Goal: Task Accomplishment & Management: Manage account settings

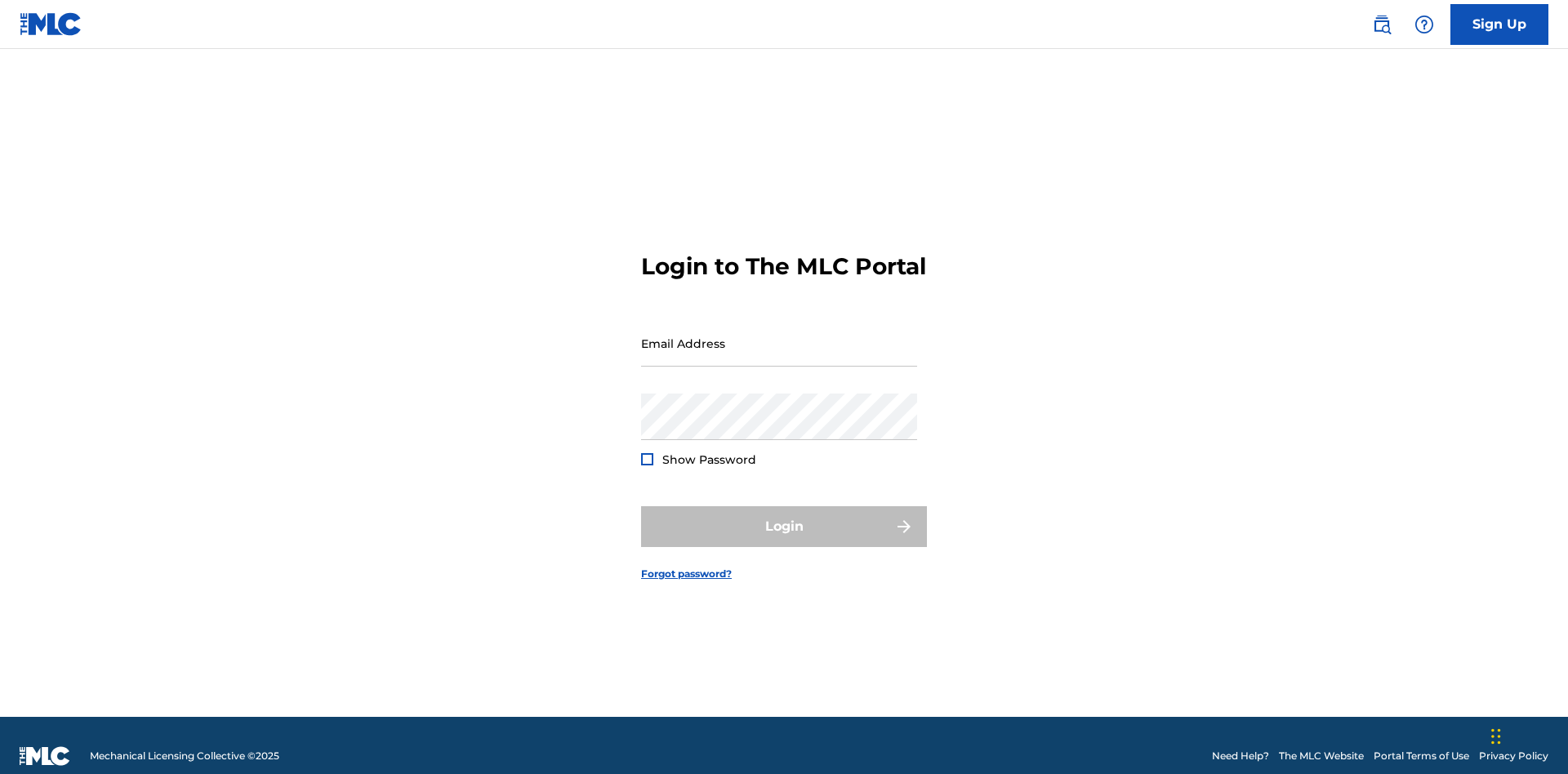
scroll to position [21, 0]
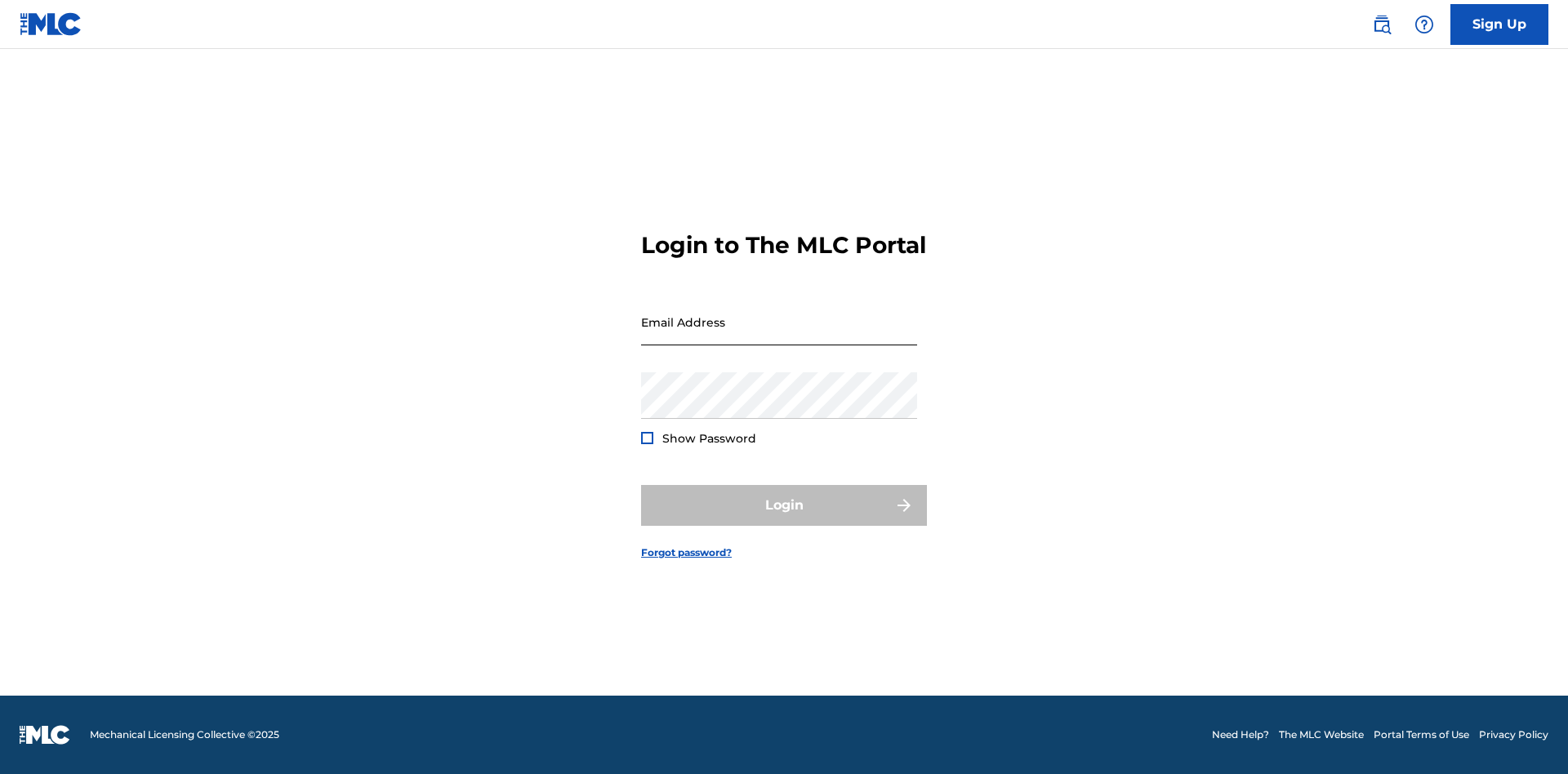
click at [779, 335] on input "Email Address" at bounding box center [779, 322] width 276 height 47
type input "Duke.McTesterson@gmail.com"
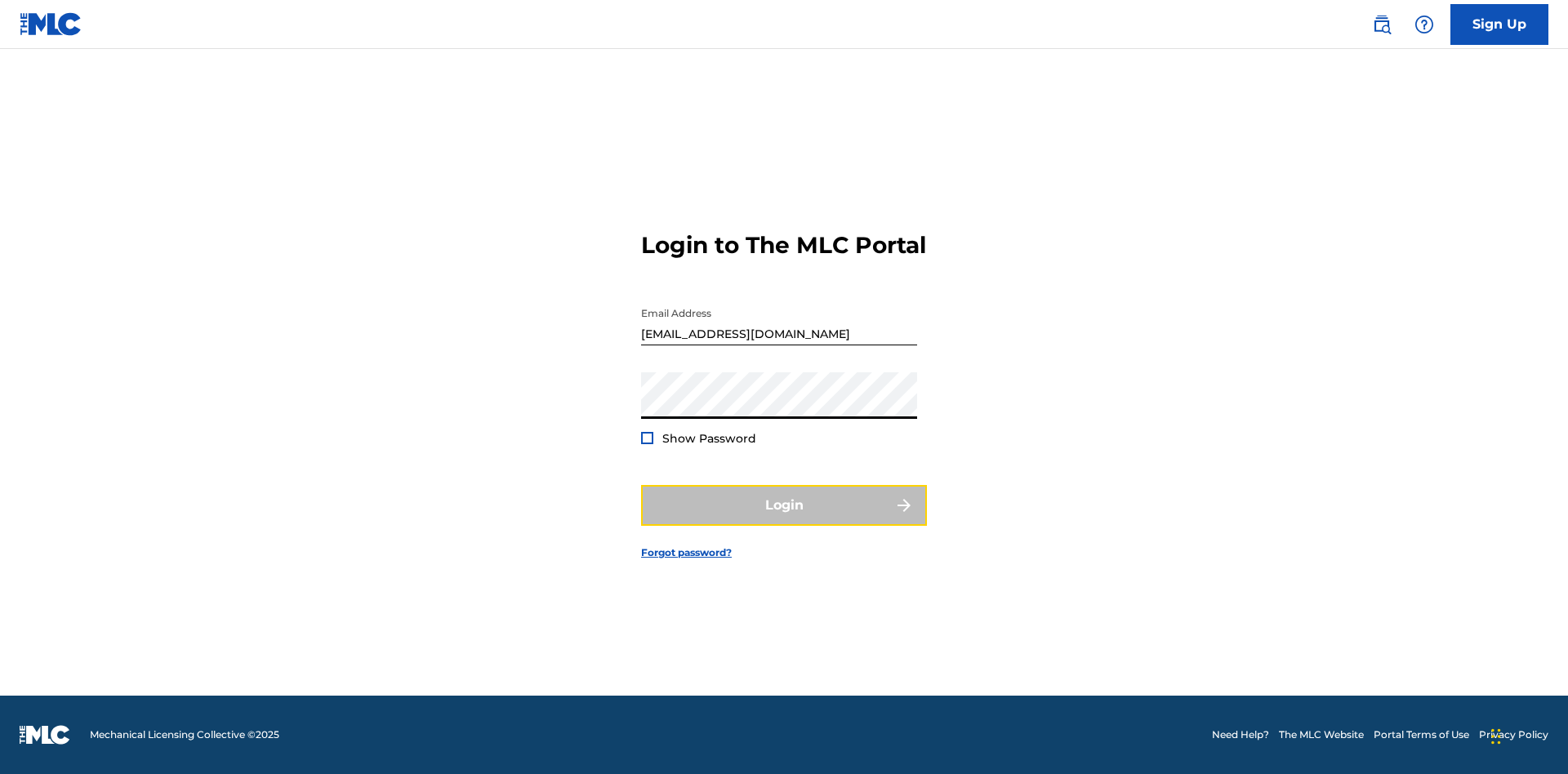
click at [784, 519] on button "Login" at bounding box center [784, 505] width 286 height 41
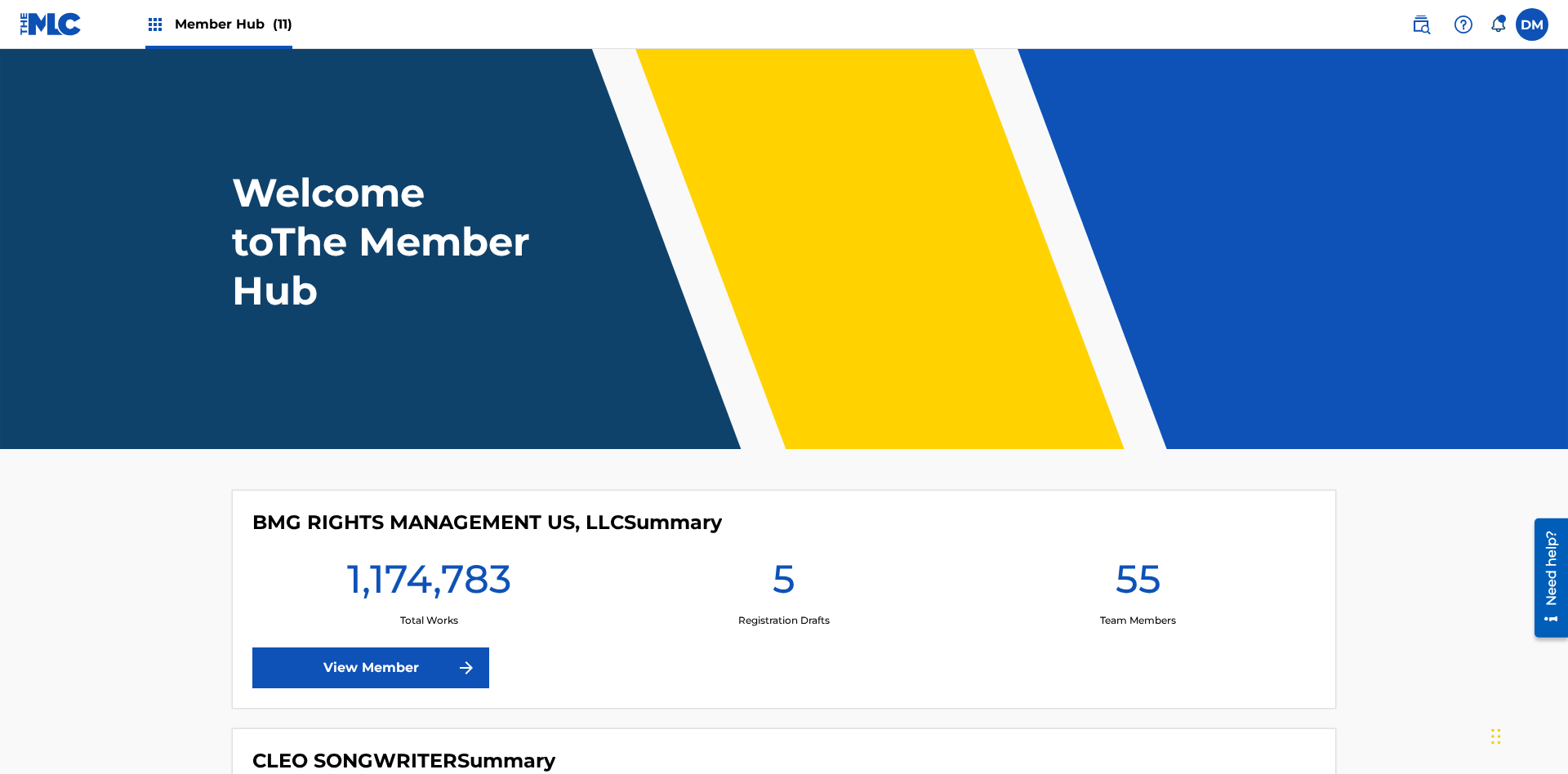
click at [232, 24] on span "Member Hub (11)" at bounding box center [232, 24] width 117 height 19
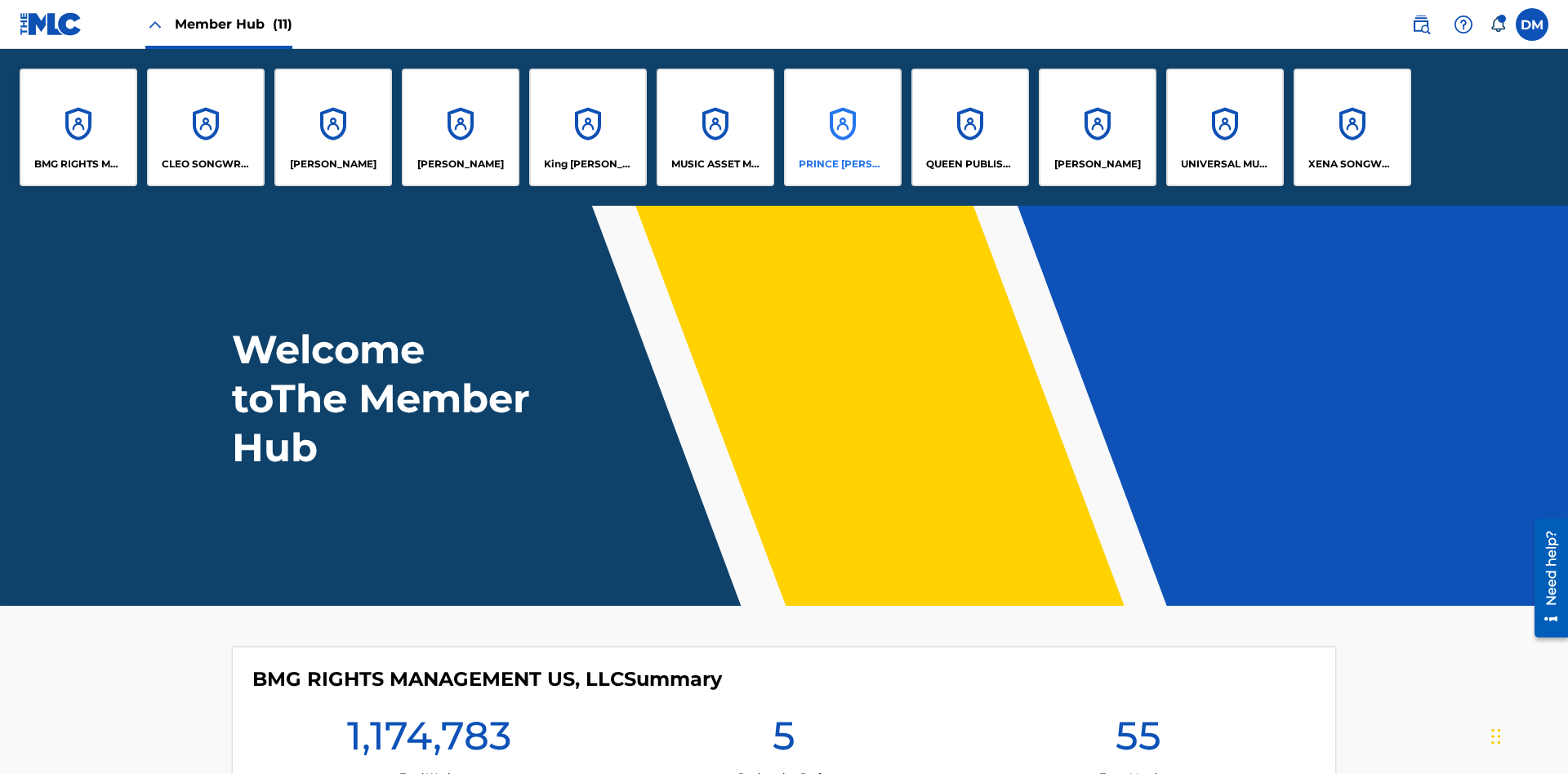
click at [842, 164] on p "PRINCE [PERSON_NAME]" at bounding box center [843, 164] width 89 height 14
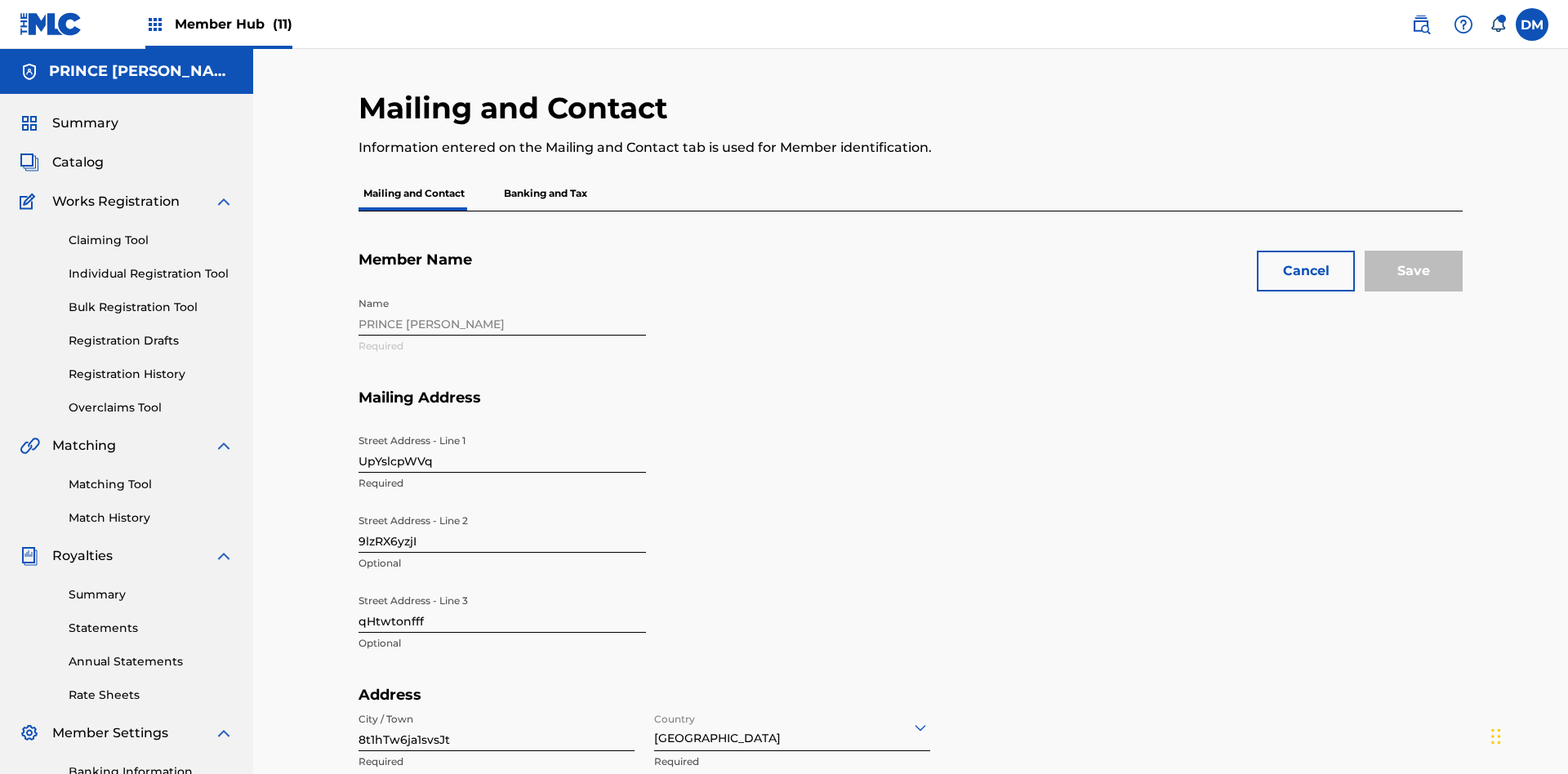
scroll to position [152, 0]
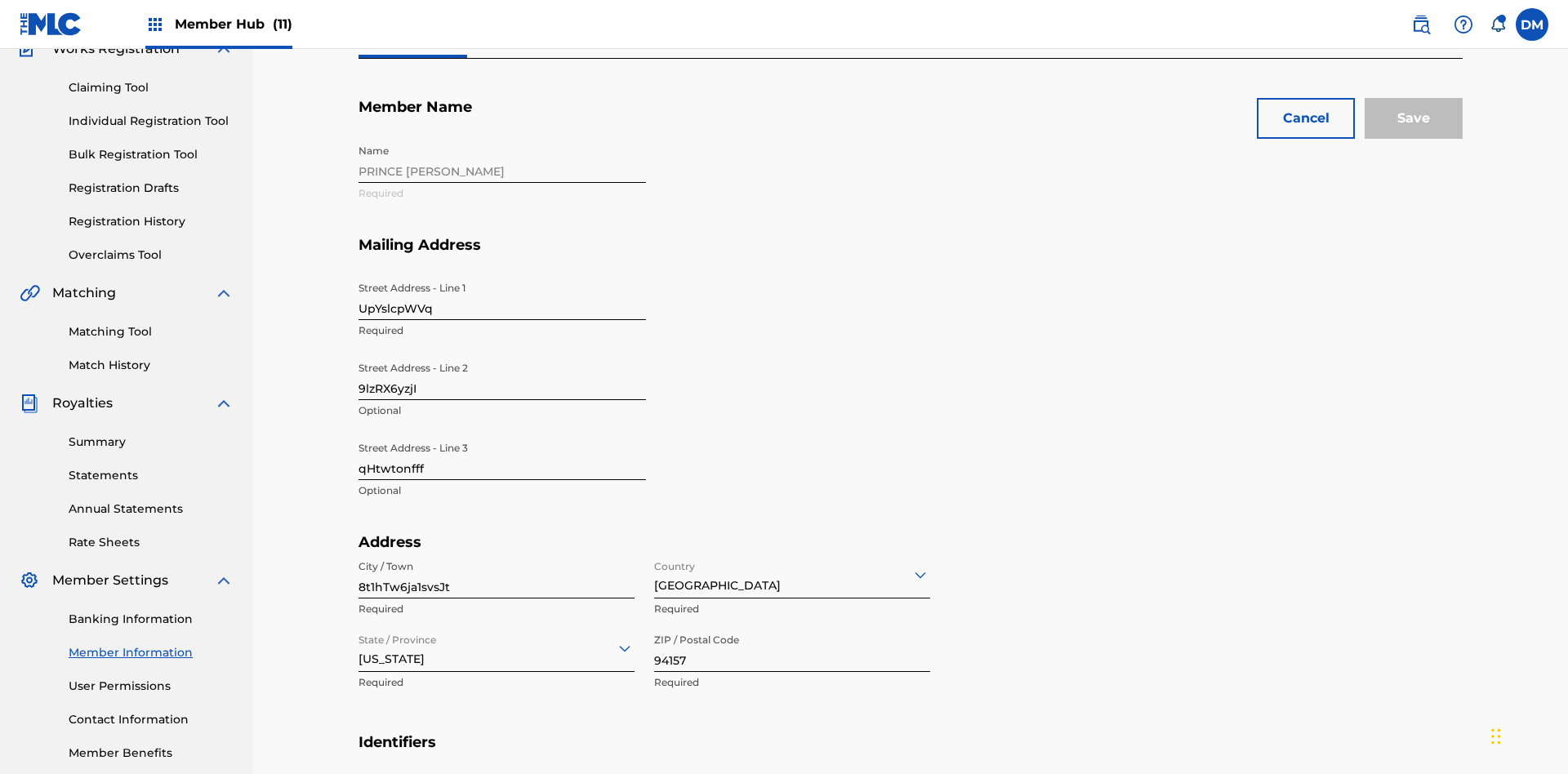
click at [502, 273] on input "UpYslcpWVq" at bounding box center [502, 296] width 288 height 47
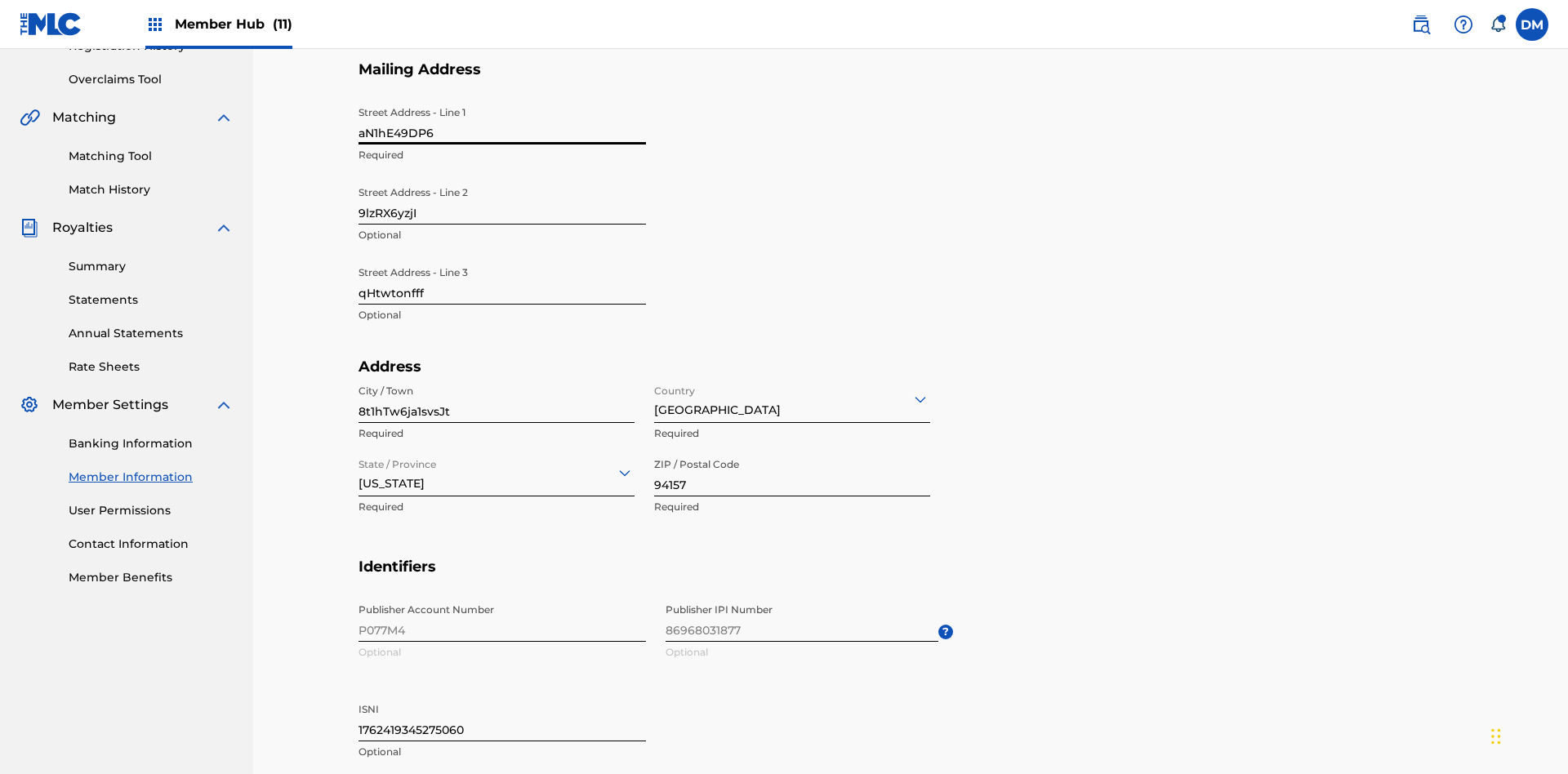
type input "aN1hE49DP6"
click at [502, 178] on input "9lzRX6yzjI" at bounding box center [502, 201] width 288 height 47
type input "szEt33OM59"
click at [502, 258] on input "qHtwtonfff" at bounding box center [502, 281] width 288 height 47
type input "aOlaT6fGxA"
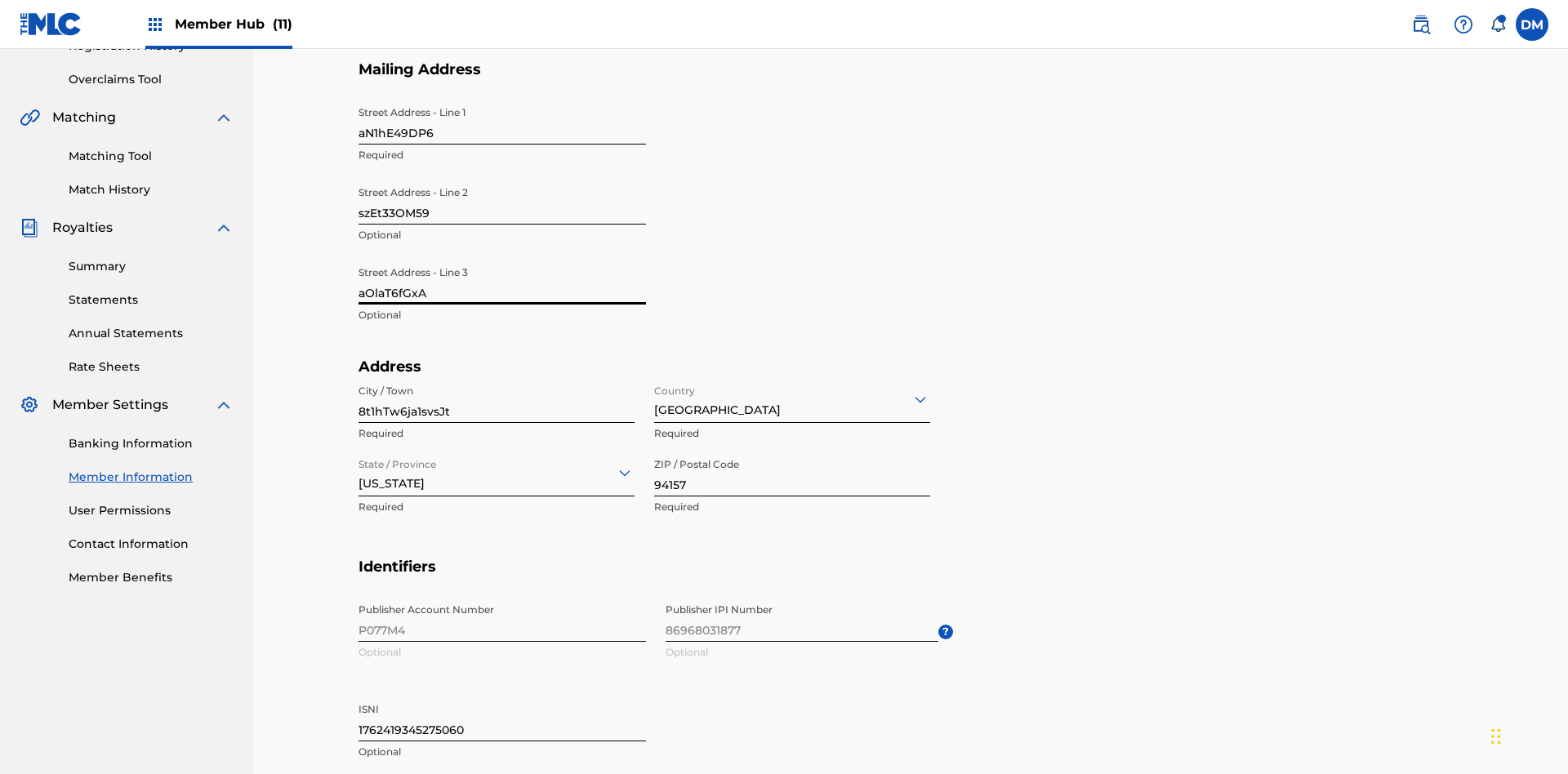
click at [496, 376] on input "8t1hTw6ja1svsJt" at bounding box center [496, 399] width 276 height 47
type input "KH3cpbbMY2LGmbN"
click at [655, 390] on input "Country" at bounding box center [655, 399] width 3 height 17
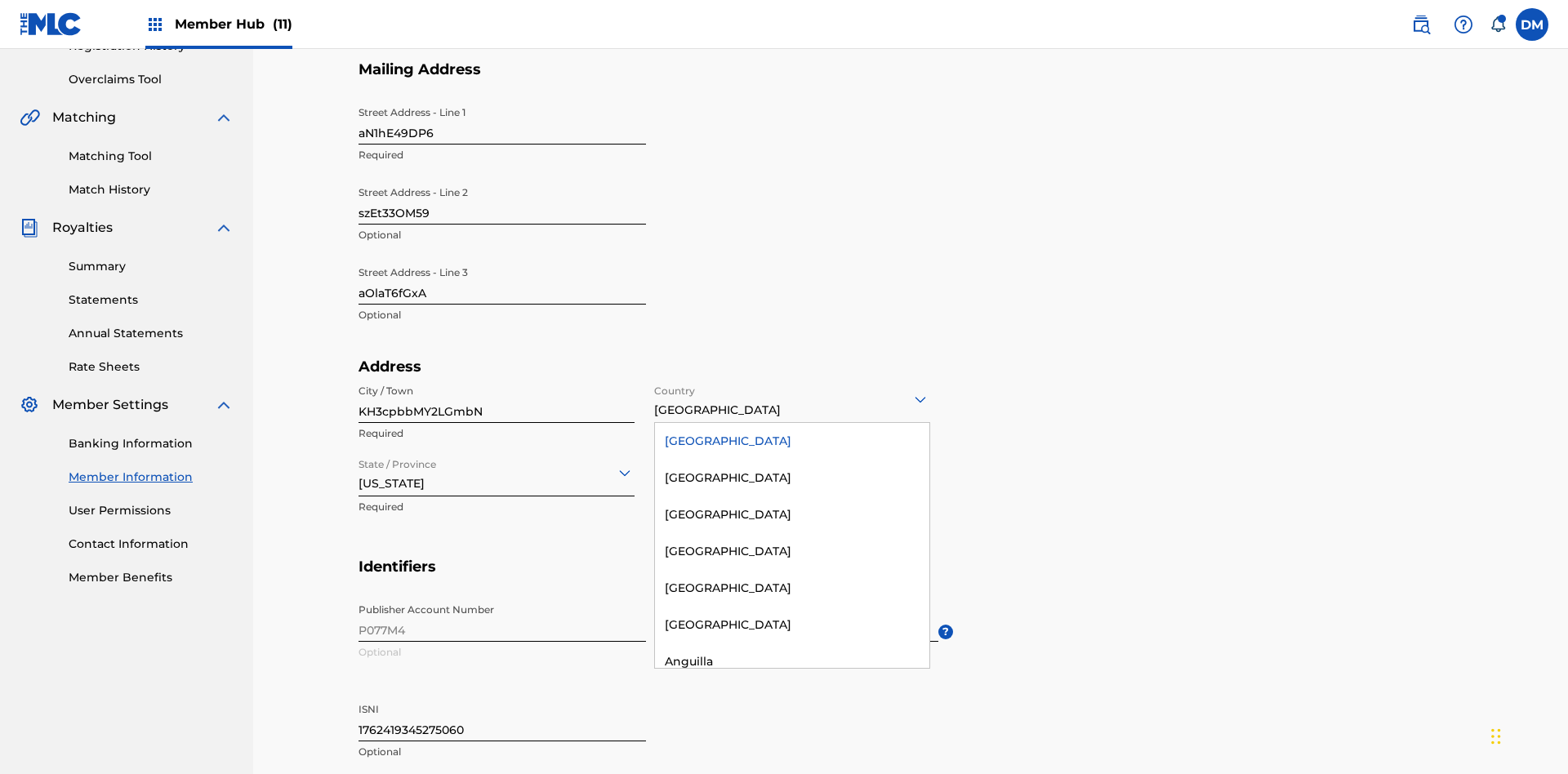
click at [793, 423] on div "[GEOGRAPHIC_DATA]" at bounding box center [793, 441] width 274 height 37
click at [359, 464] on input "State / Province" at bounding box center [359, 472] width 3 height 17
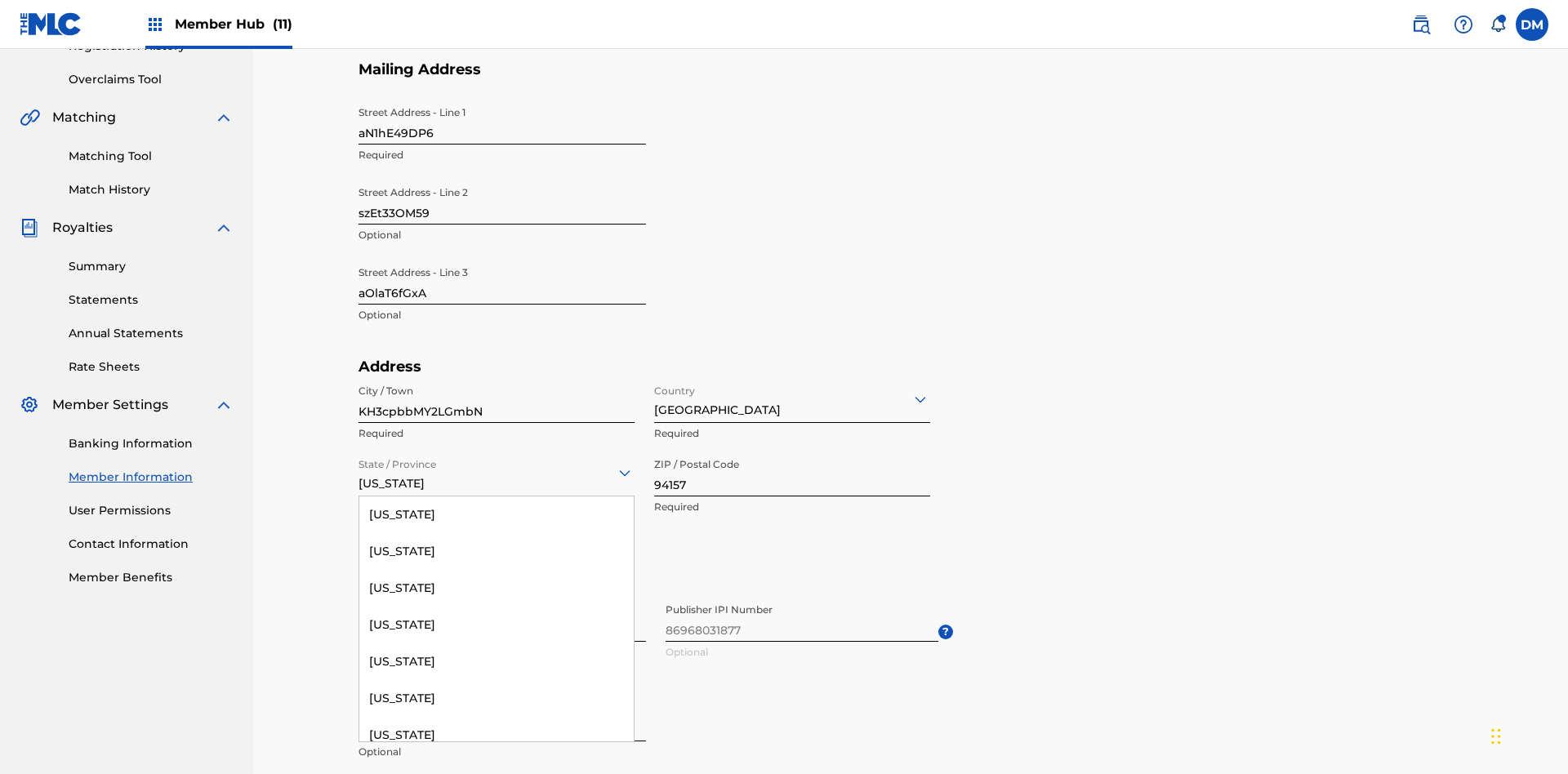
click at [496, 644] on div "[US_STATE]" at bounding box center [496, 625] width 274 height 37
click at [793, 449] on input "94157" at bounding box center [793, 472] width 276 height 47
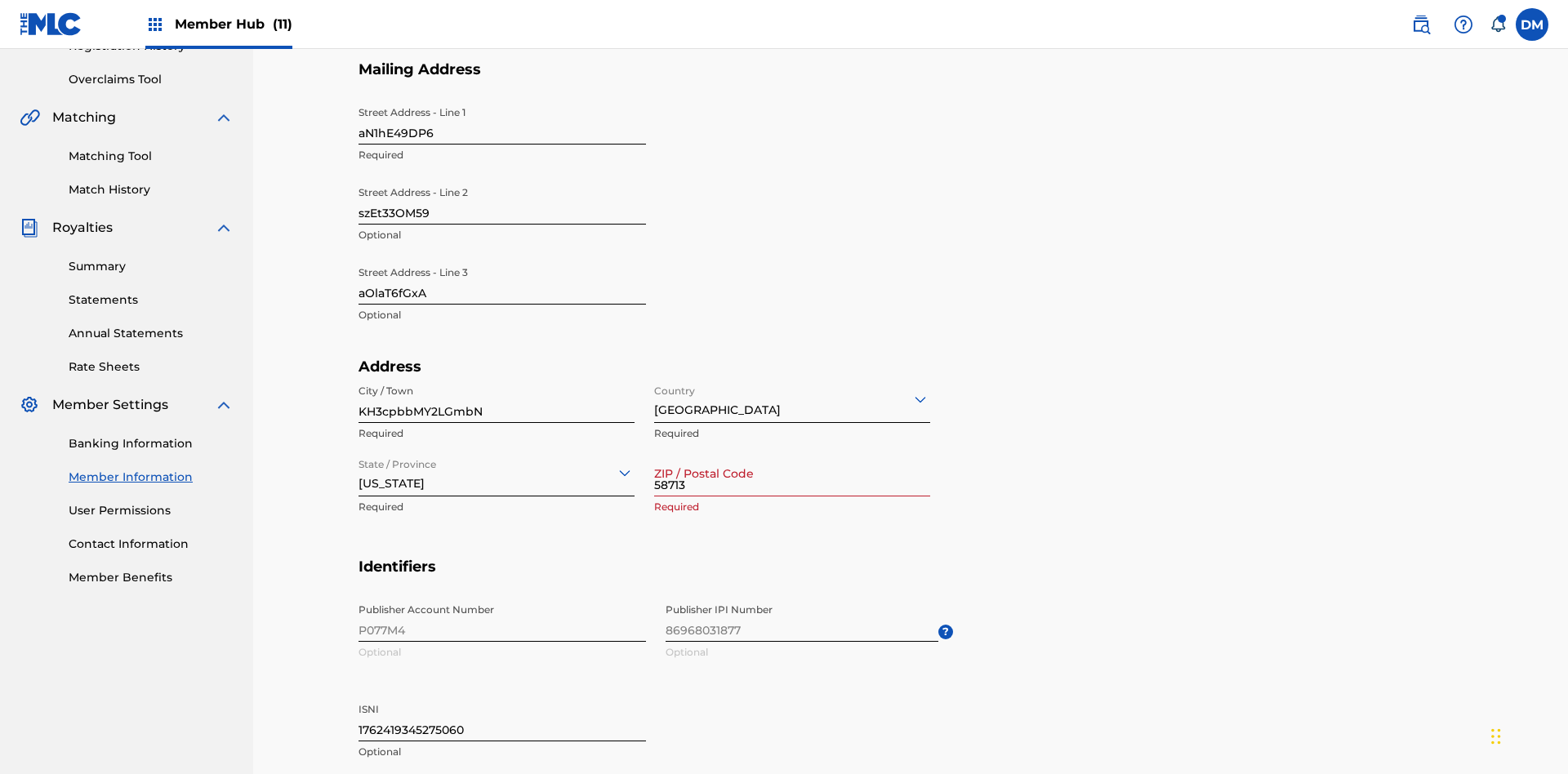
type input "58713"
click at [502, 695] on input "1762419345275060" at bounding box center [502, 718] width 288 height 47
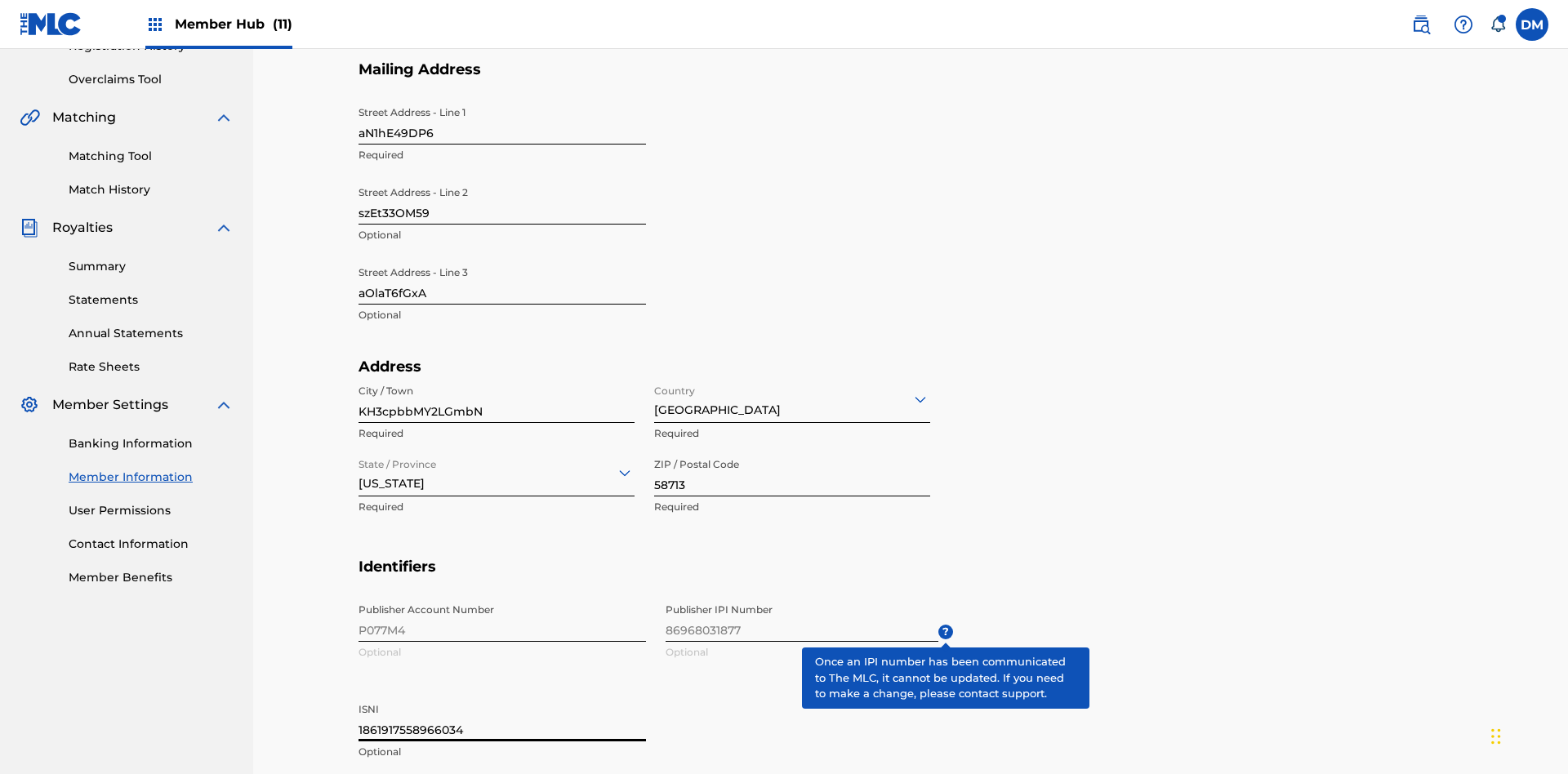
type input "1861917558966034"
type input "913"
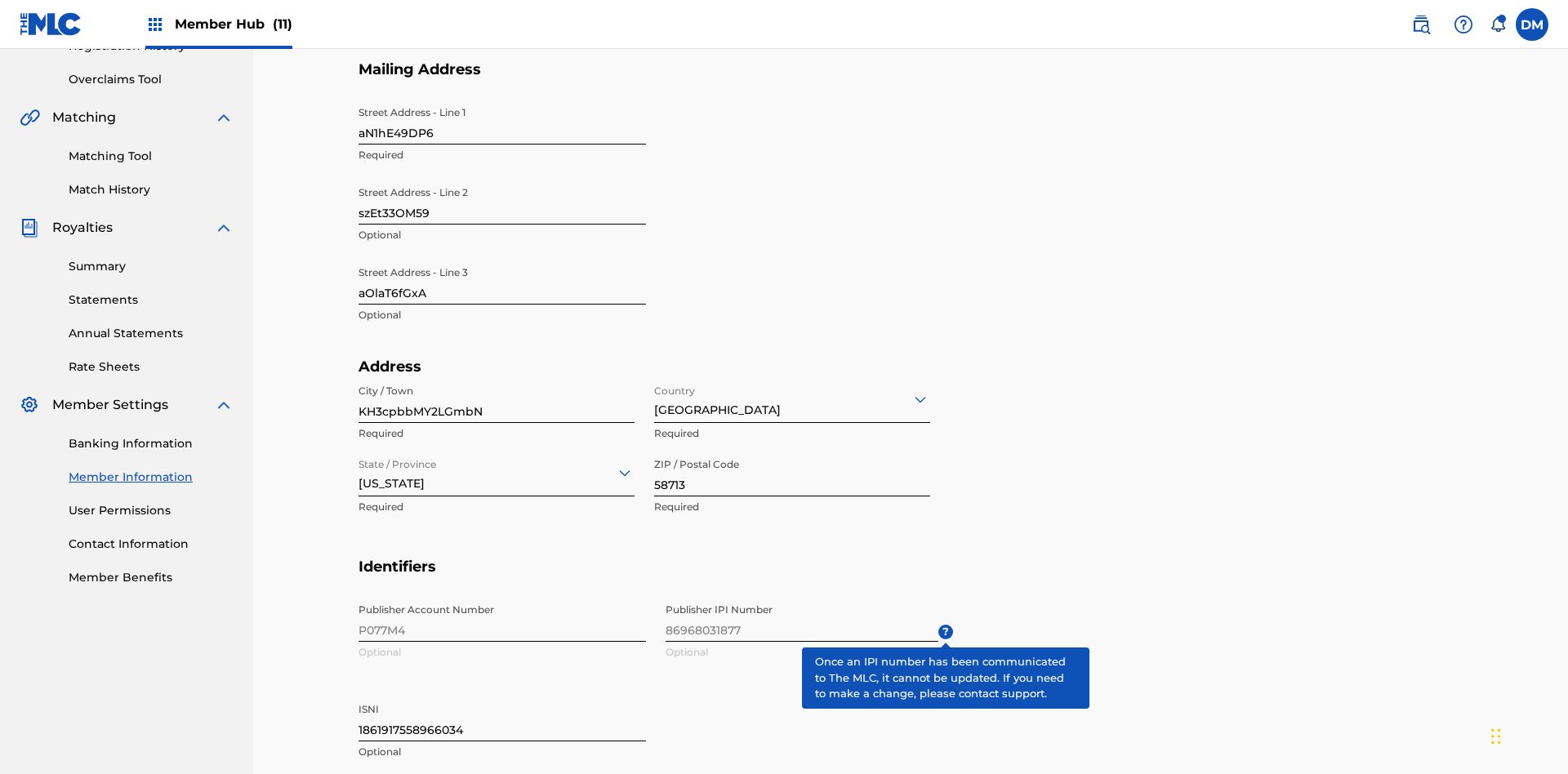
type input "4940858"
